Goal: Transaction & Acquisition: Obtain resource

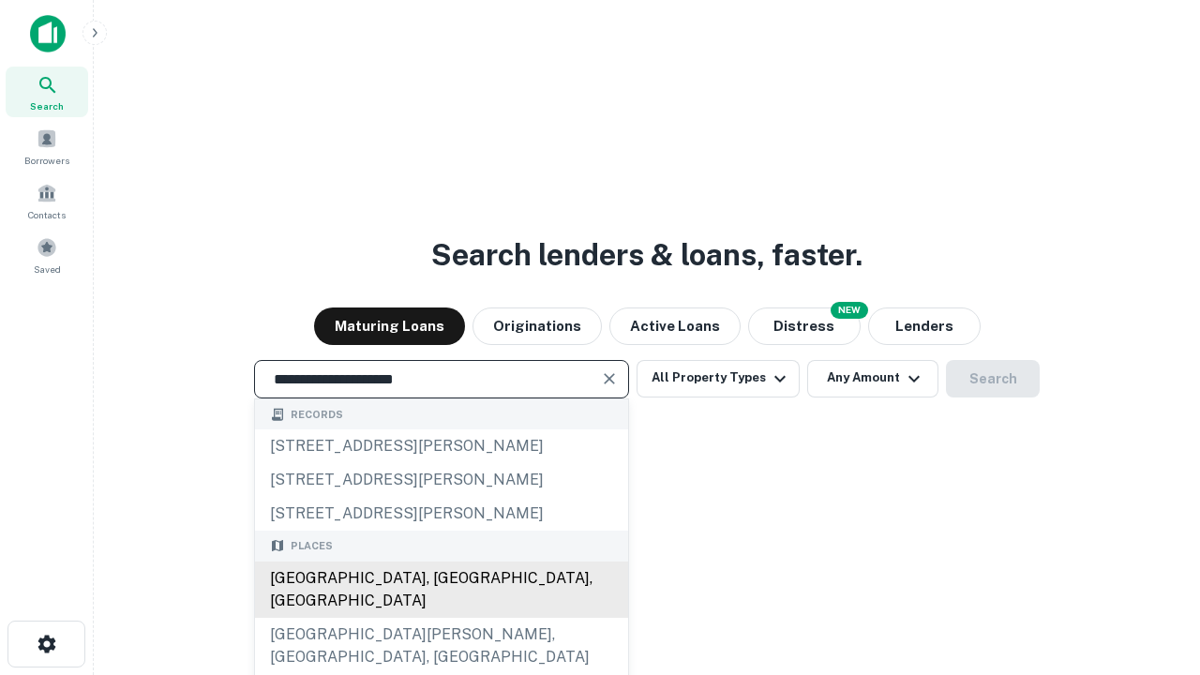
click at [441, 618] on div "[GEOGRAPHIC_DATA], [GEOGRAPHIC_DATA], [GEOGRAPHIC_DATA]" at bounding box center [441, 590] width 373 height 56
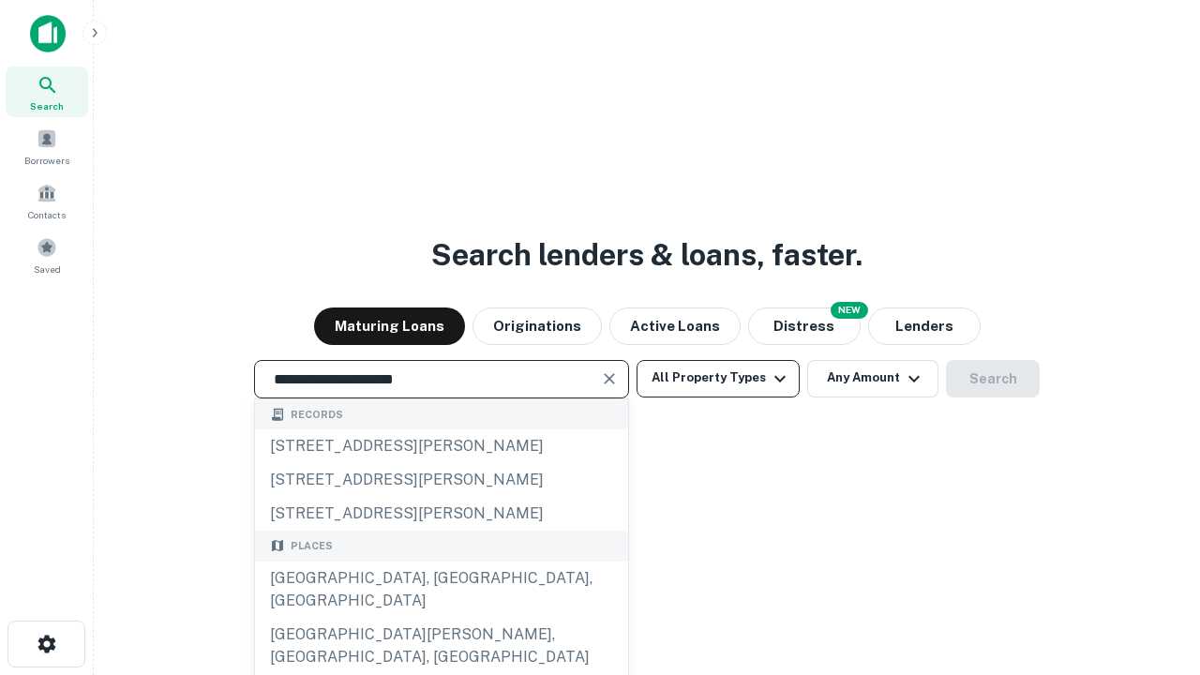
type input "**********"
click at [718, 378] on button "All Property Types" at bounding box center [718, 378] width 163 height 37
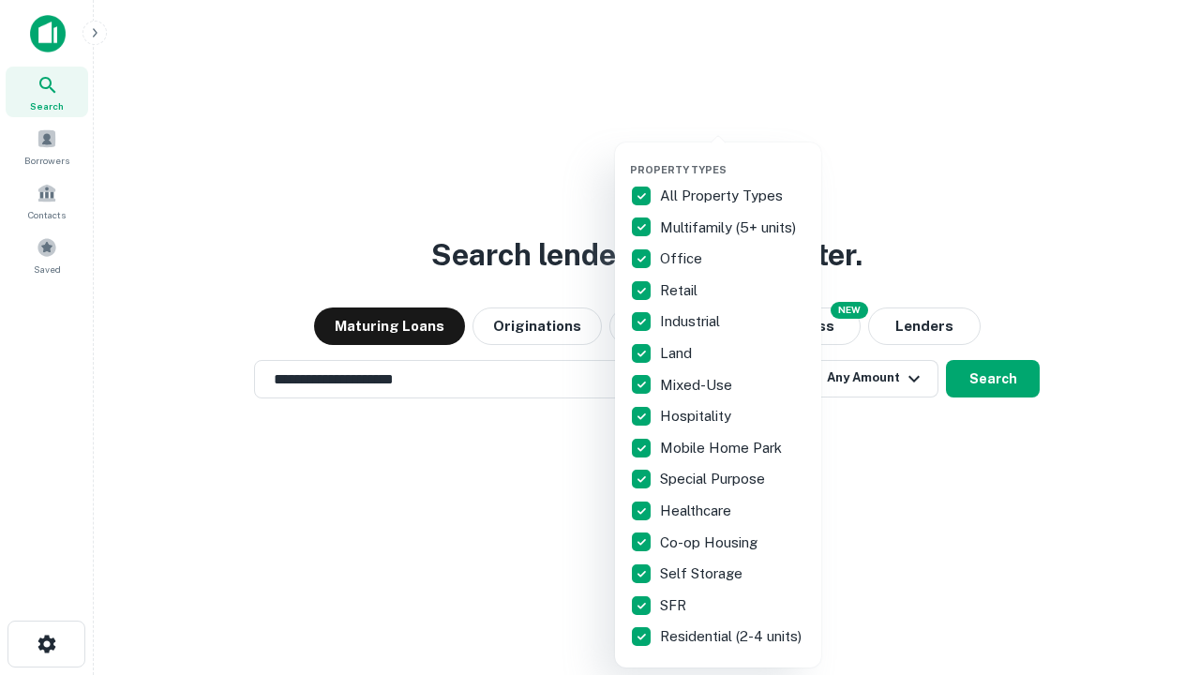
click at [733, 157] on button "button" at bounding box center [733, 157] width 206 height 1
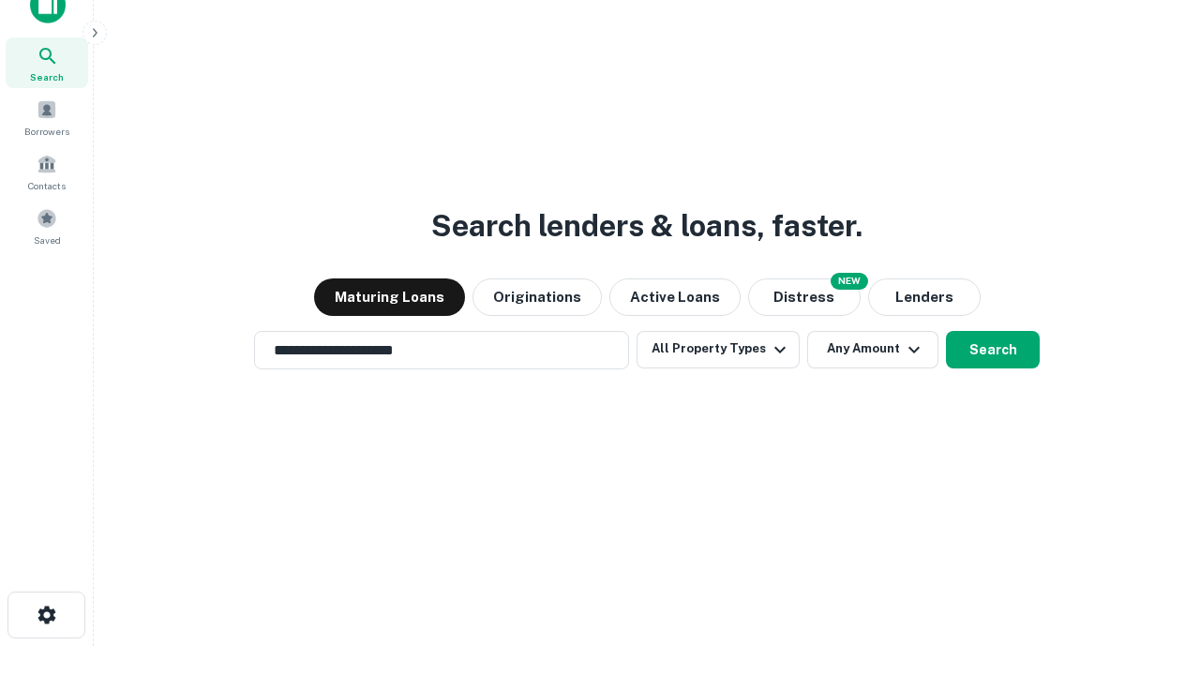
scroll to position [11, 226]
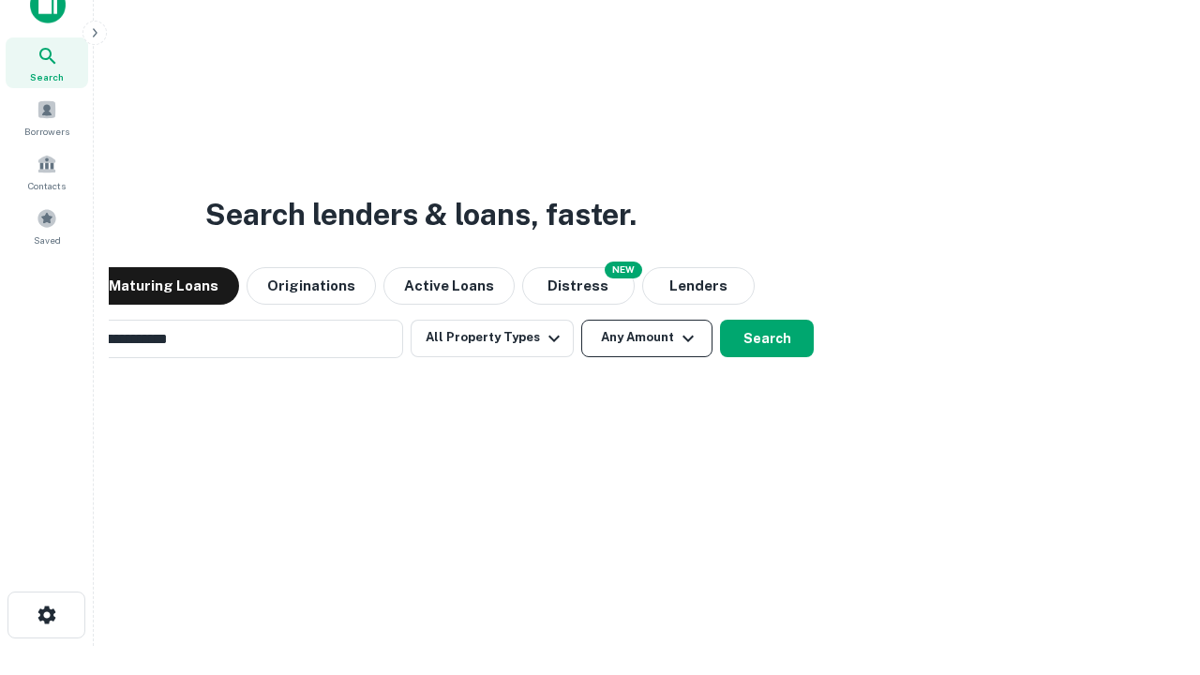
click at [581, 320] on button "Any Amount" at bounding box center [646, 338] width 131 height 37
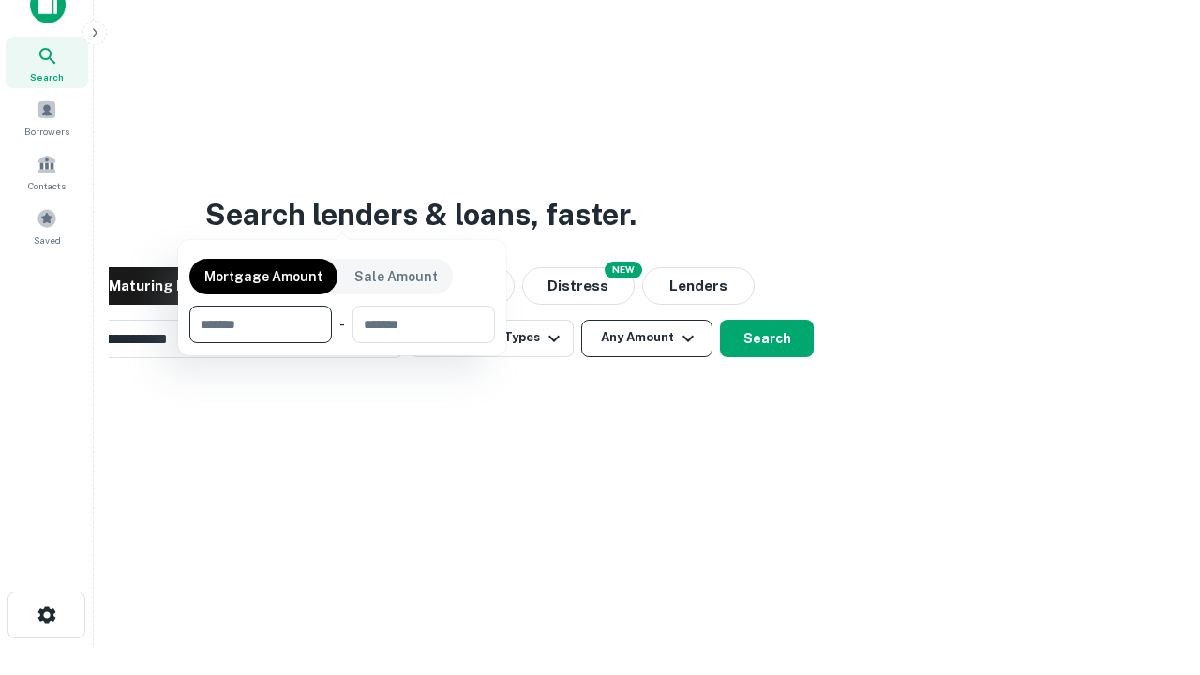
scroll to position [30, 0]
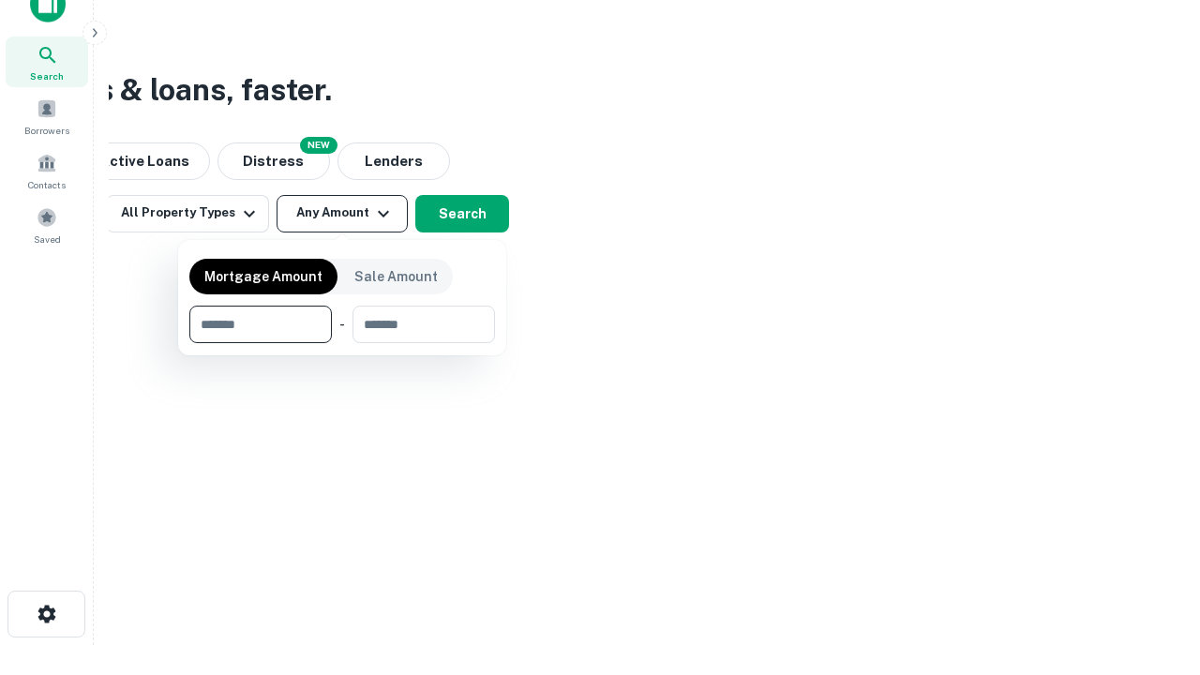
type input "*******"
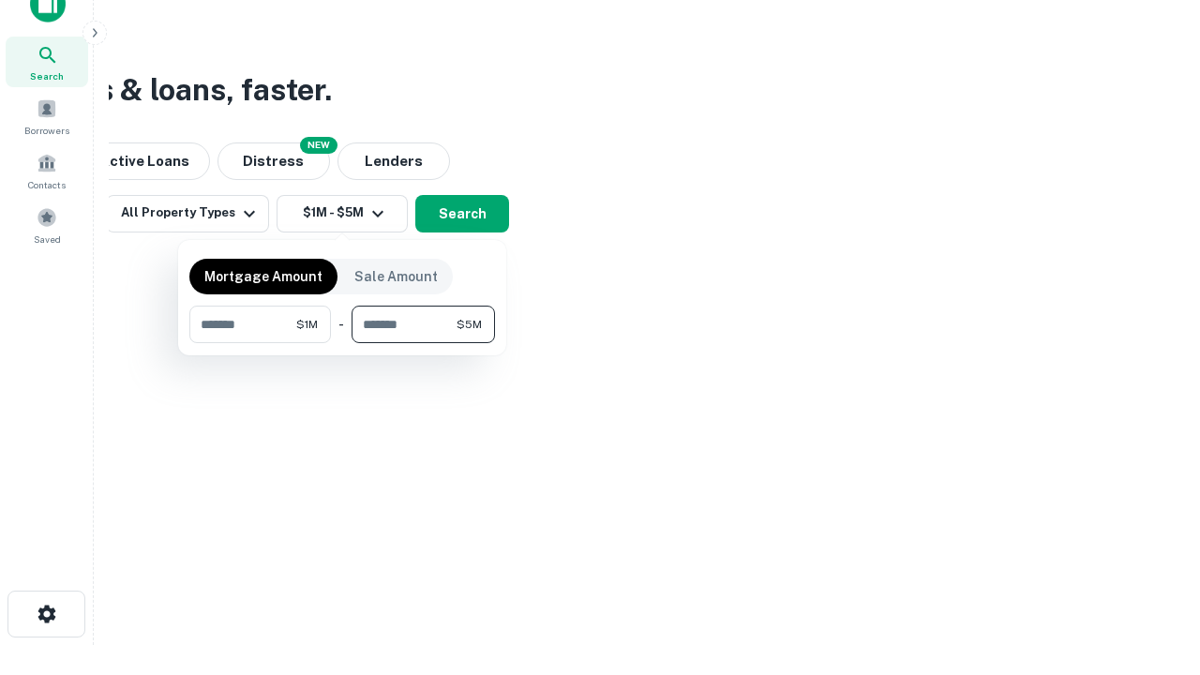
type input "*******"
click at [342, 343] on button "button" at bounding box center [342, 343] width 306 height 1
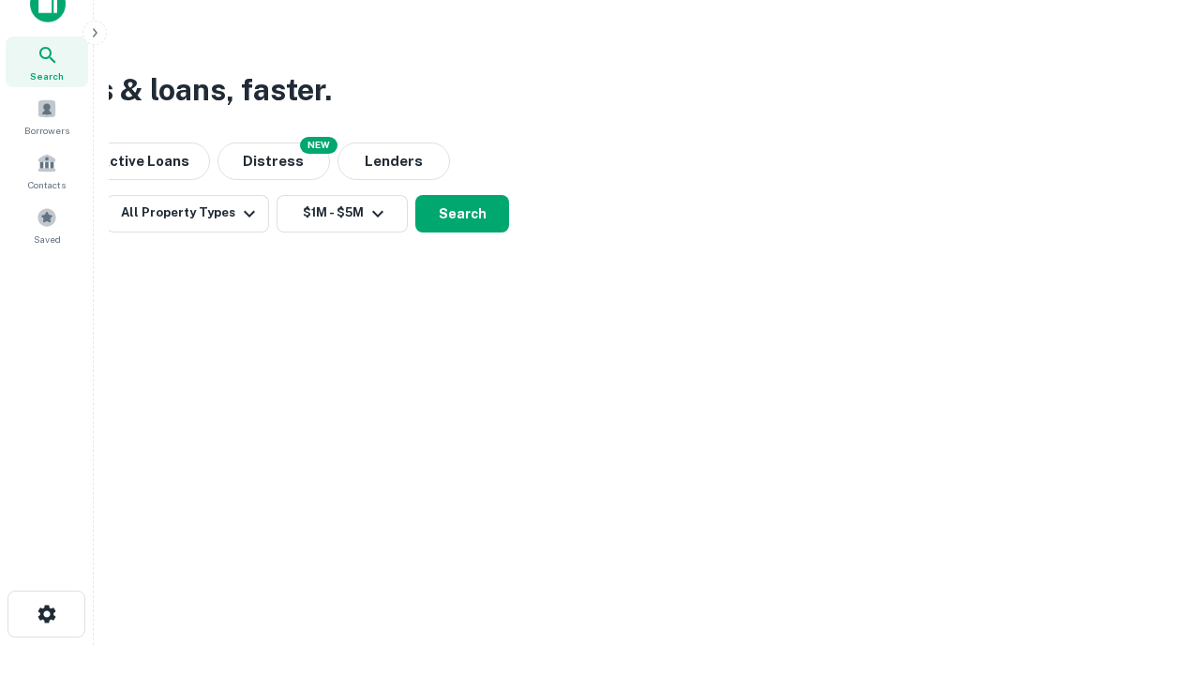
scroll to position [11, 346]
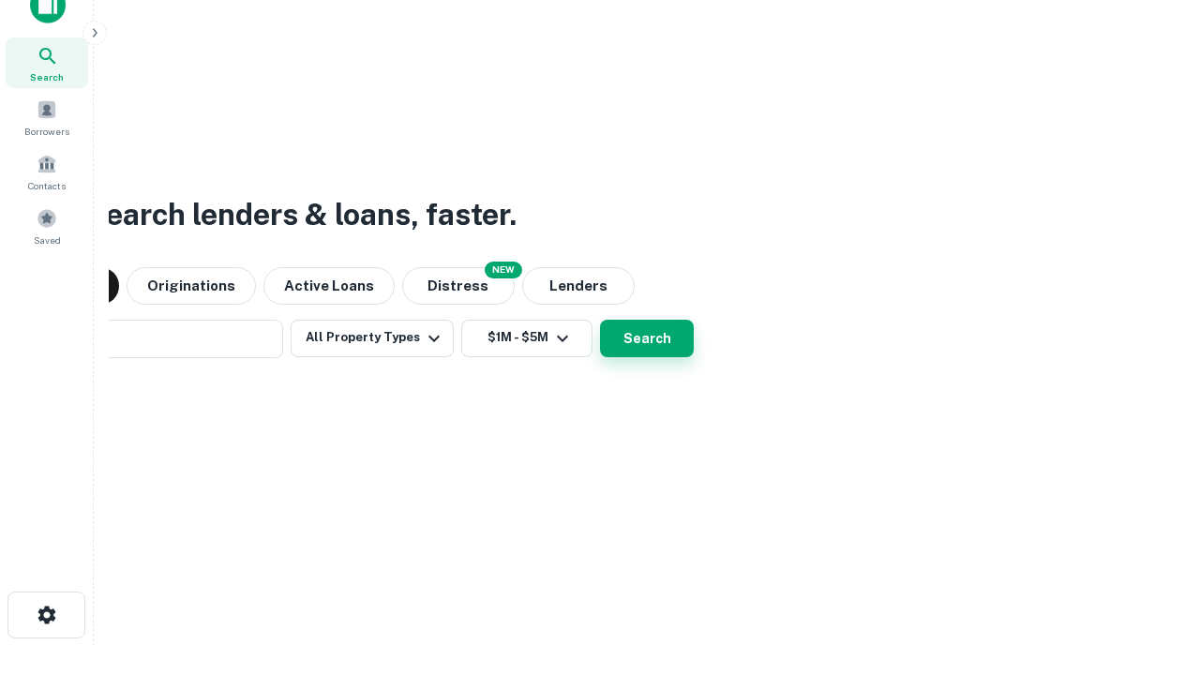
click at [600, 320] on button "Search" at bounding box center [647, 338] width 94 height 37
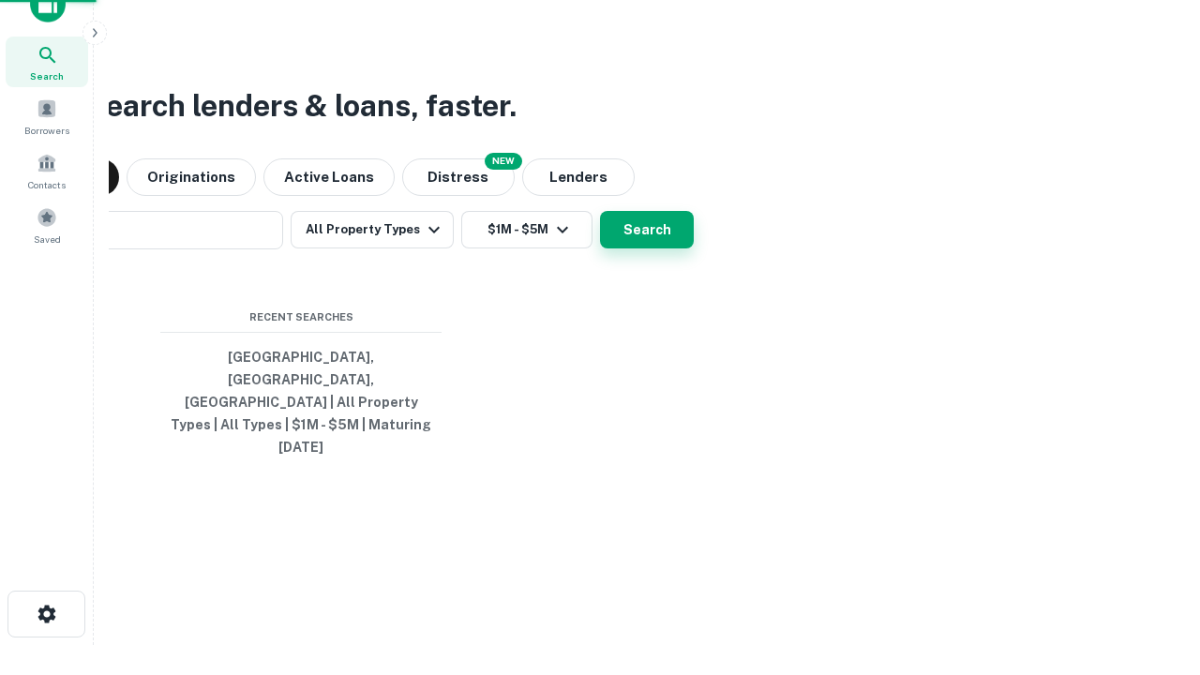
scroll to position [50, 531]
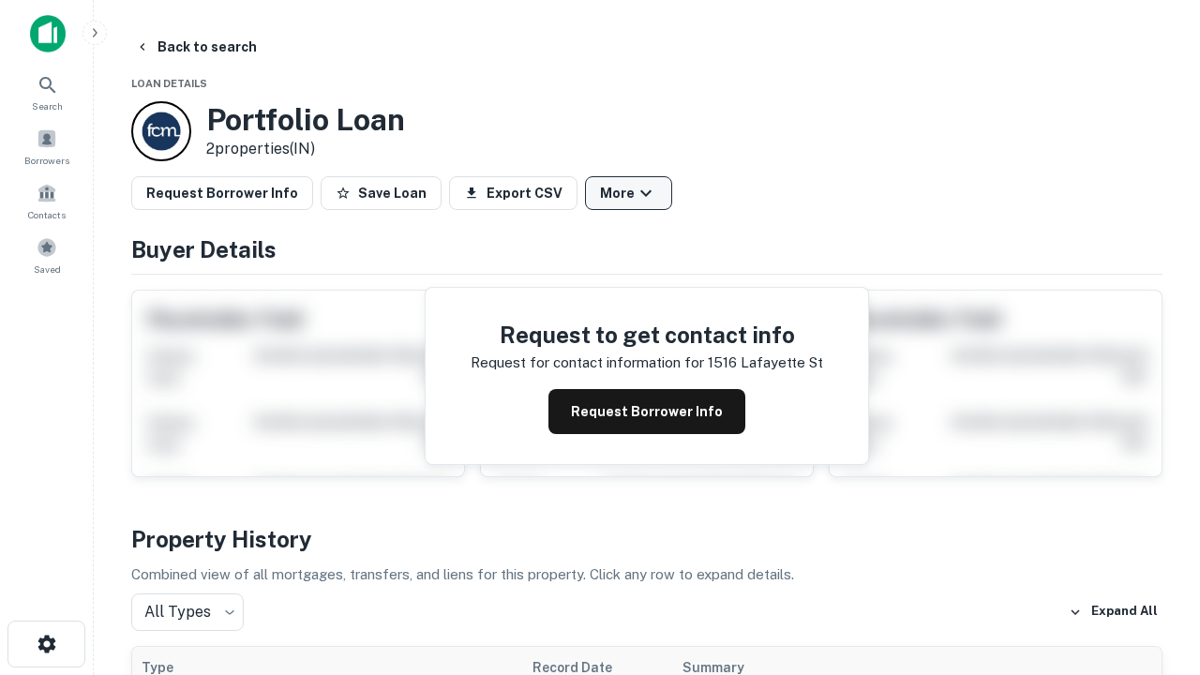
click at [628, 193] on button "More" at bounding box center [628, 193] width 87 height 34
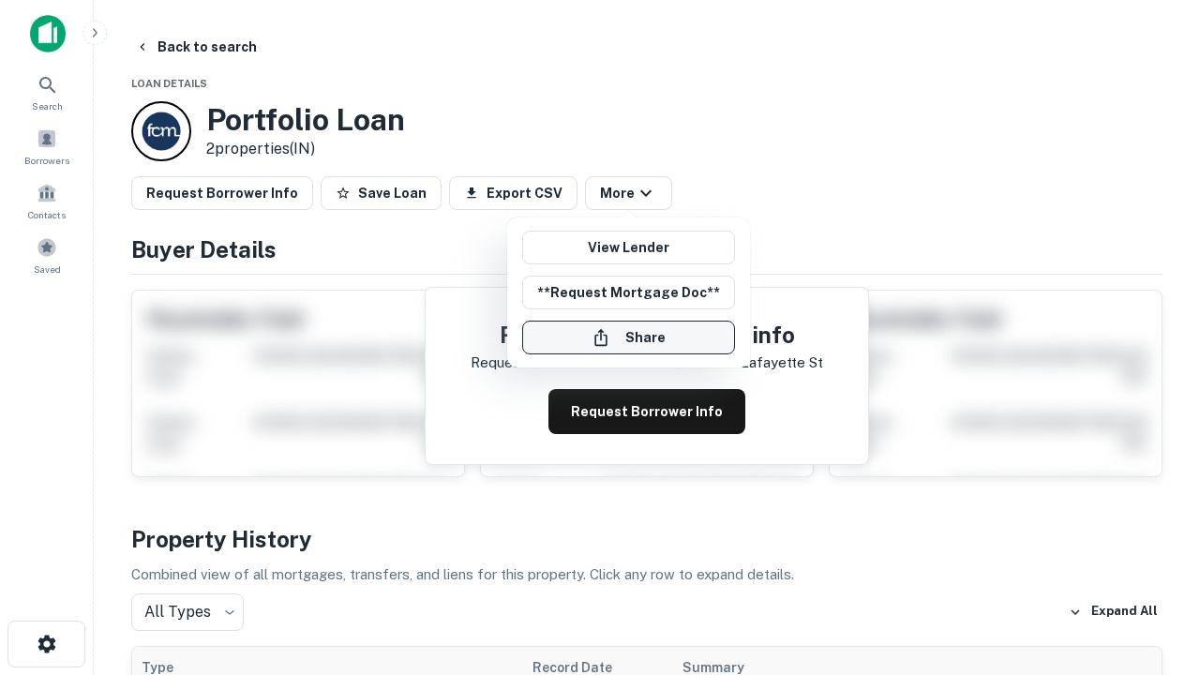
click at [628, 337] on button "Share" at bounding box center [628, 338] width 213 height 34
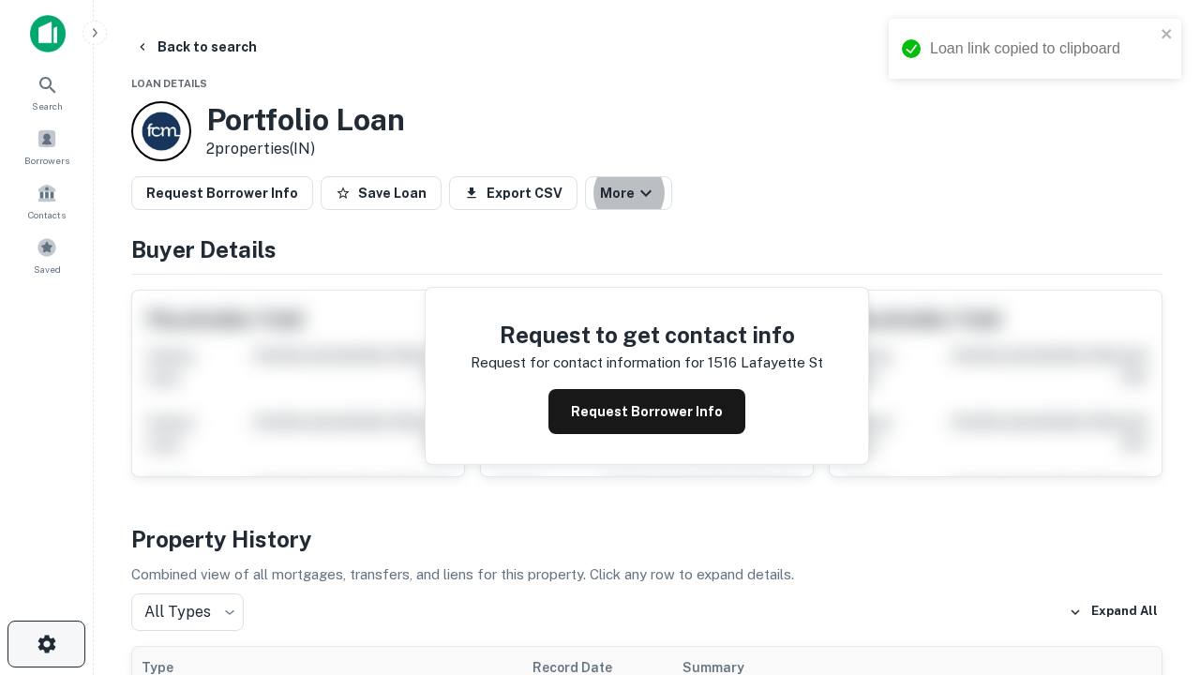
click at [46, 644] on icon "button" at bounding box center [47, 644] width 22 height 22
